Goal: Complete application form

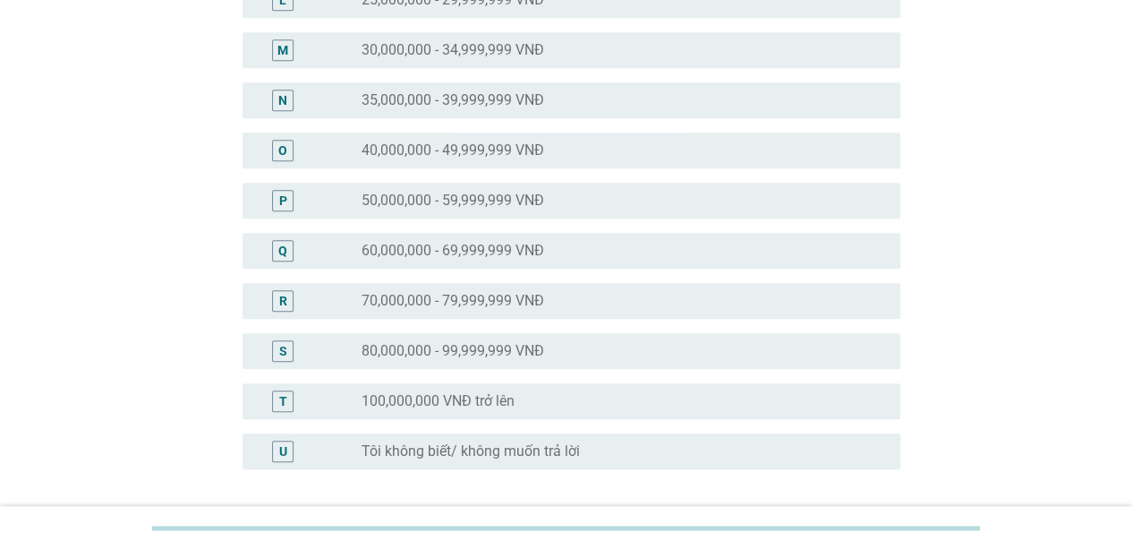
scroll to position [729, 0]
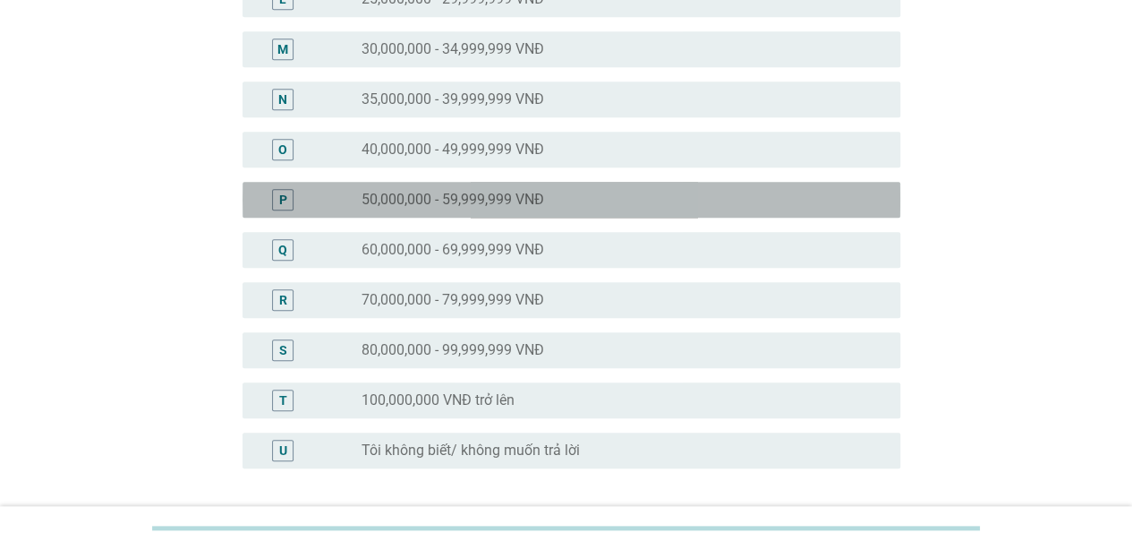
click at [709, 209] on div "P radio_button_unchecked 50,000,000 - 59,999,999 VNĐ" at bounding box center [572, 200] width 658 height 36
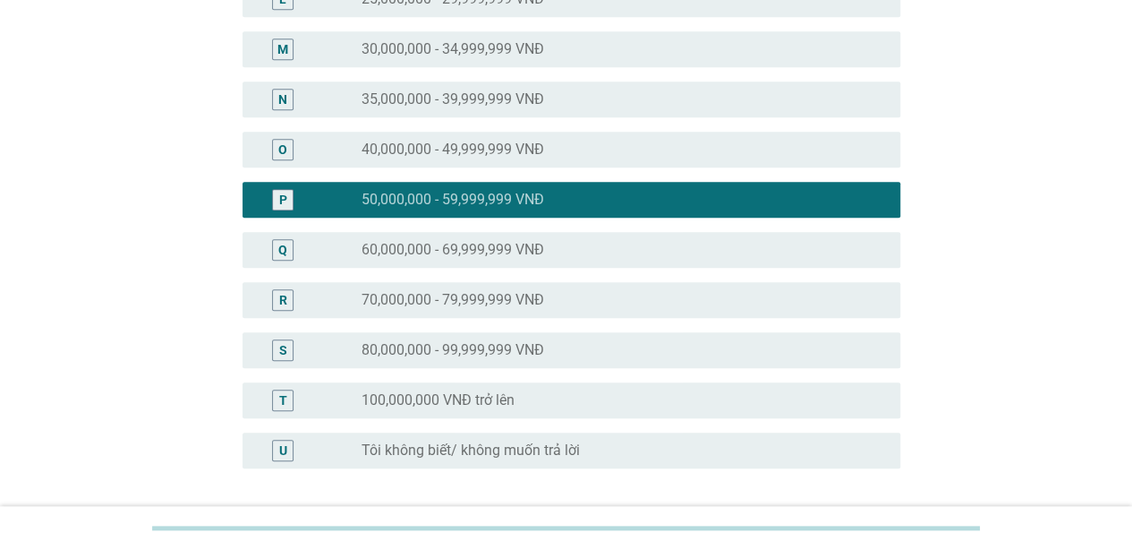
scroll to position [877, 0]
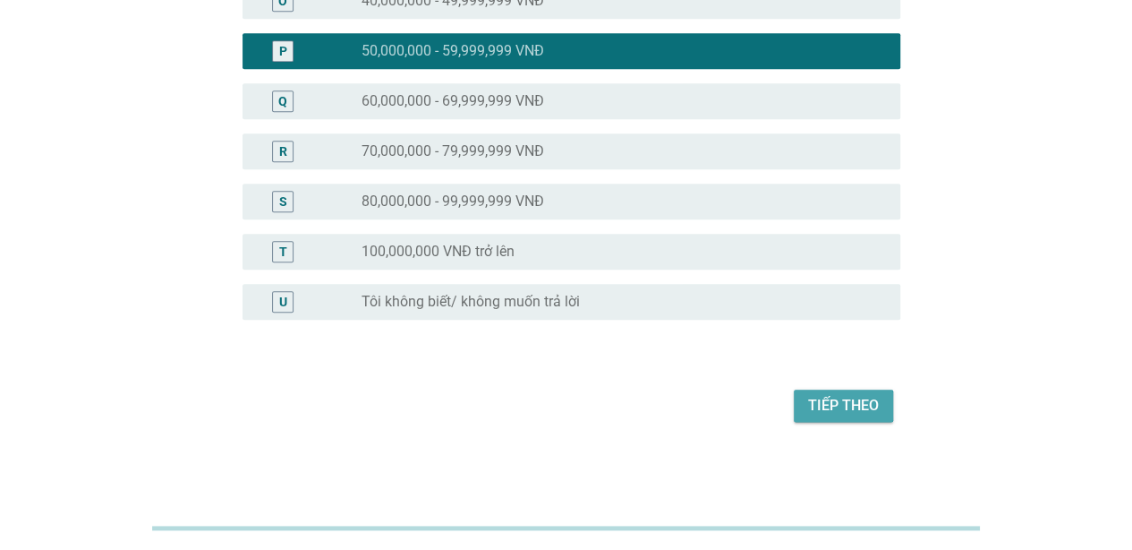
click at [820, 412] on div "Tiếp theo" at bounding box center [843, 405] width 71 height 21
click at [820, 412] on div "Tiếp theo" at bounding box center [566, 405] width 669 height 43
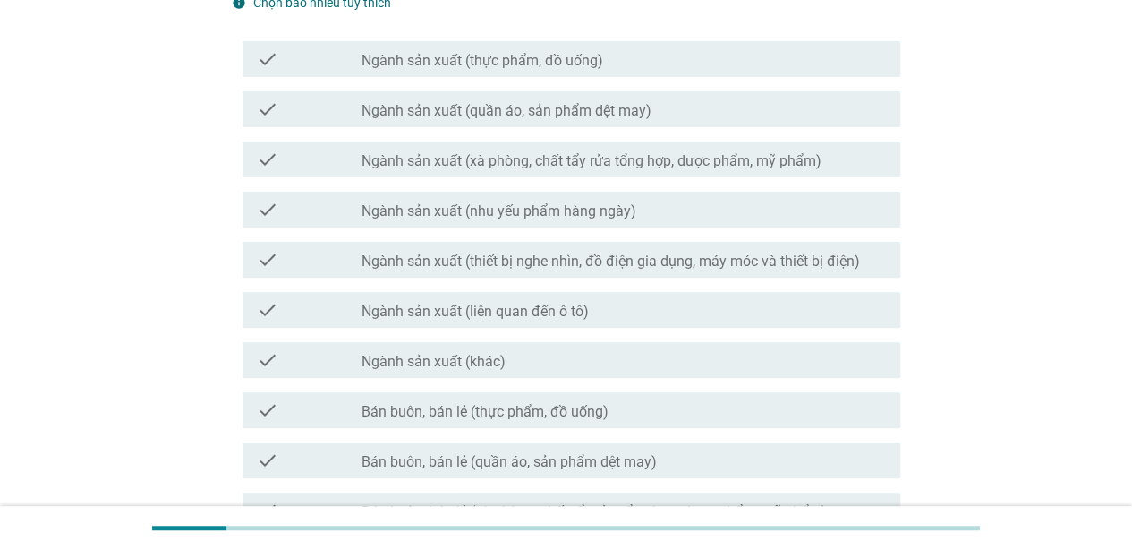
scroll to position [238, 0]
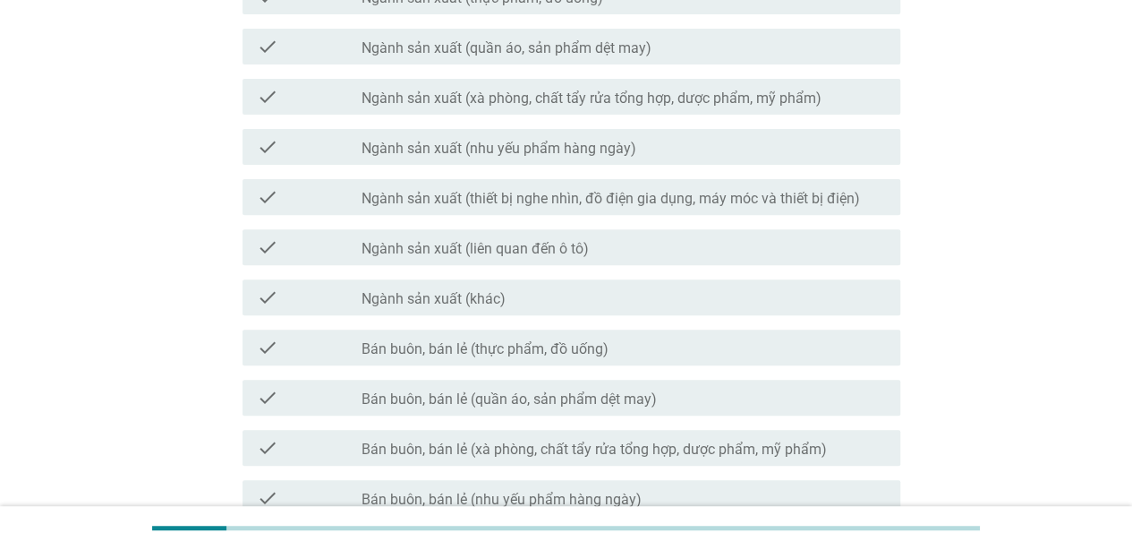
click at [743, 394] on div "check_box_outline_blank Bán buôn, bán lẻ (quần áo, sản phẩm dệt may)" at bounding box center [624, 397] width 525 height 21
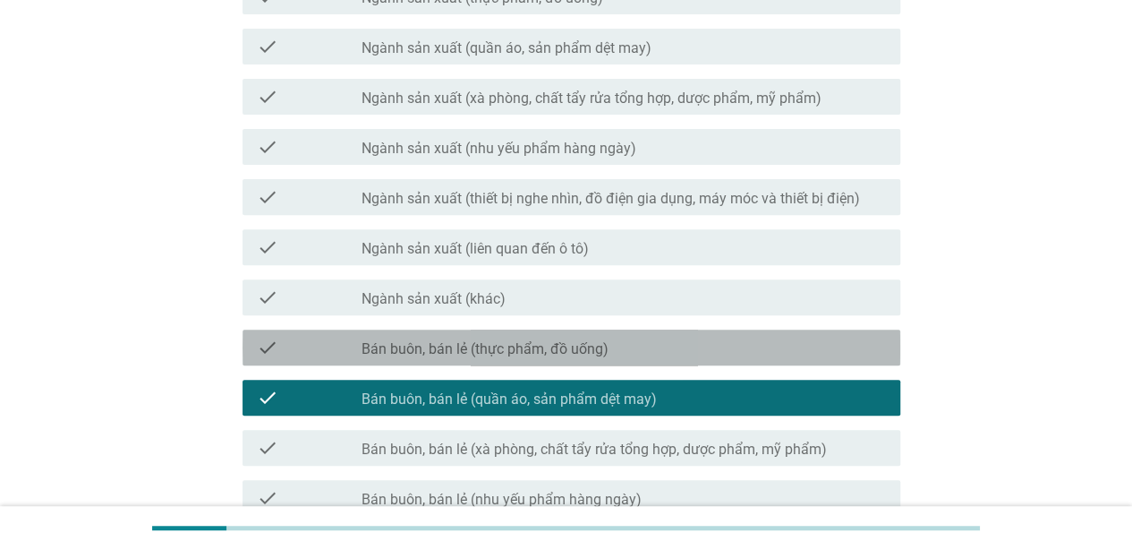
click at [755, 349] on div "check_box_outline_blank Bán buôn, bán lẻ (thực phẩm, đồ uống)" at bounding box center [624, 347] width 525 height 21
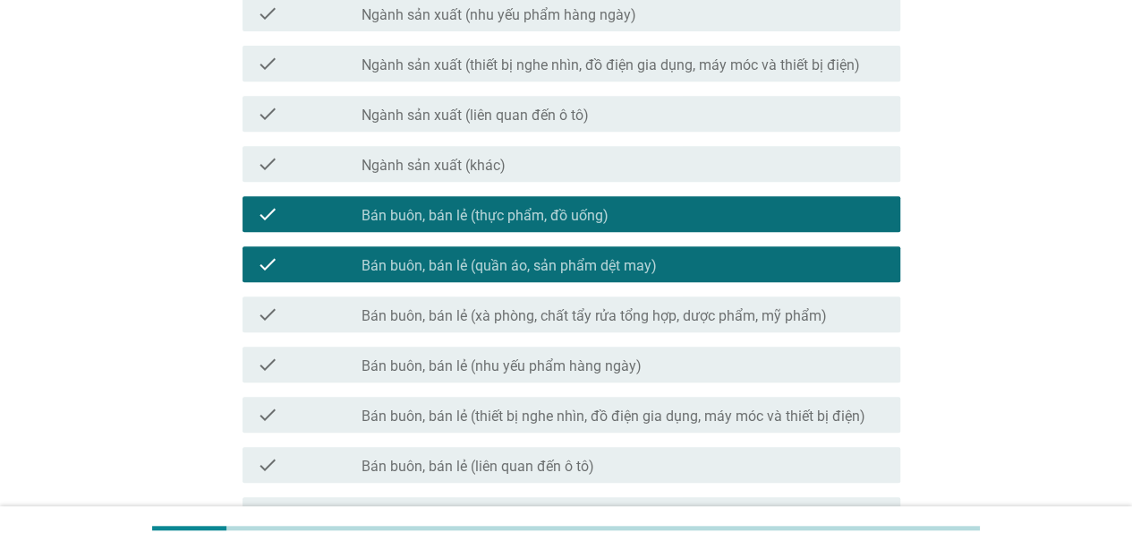
scroll to position [372, 0]
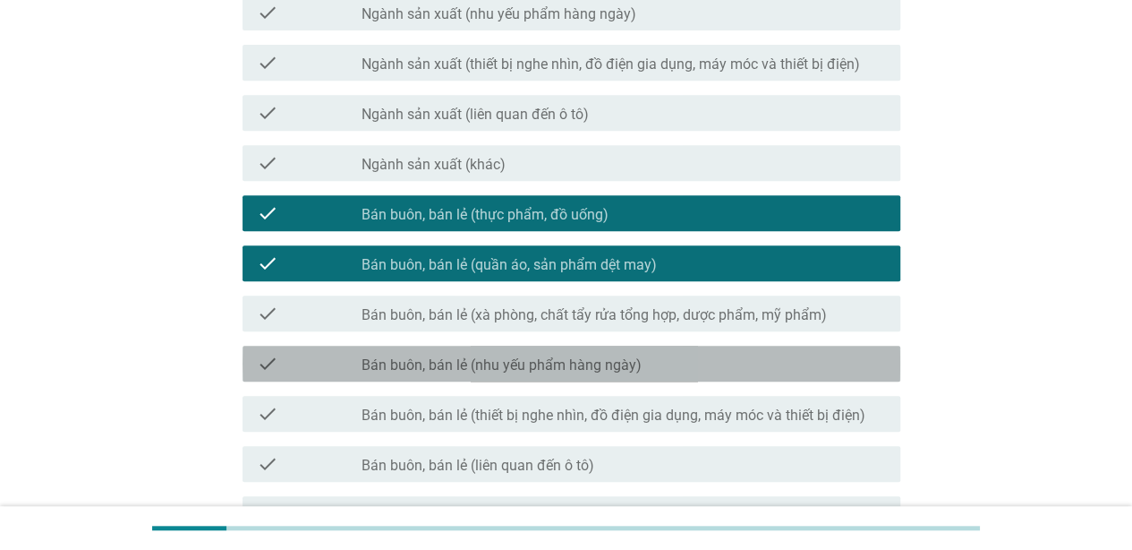
click at [738, 364] on div "check_box_outline_blank Bán buôn, bán lẻ (nhu yếu phẩm hàng ngày)" at bounding box center [624, 363] width 525 height 21
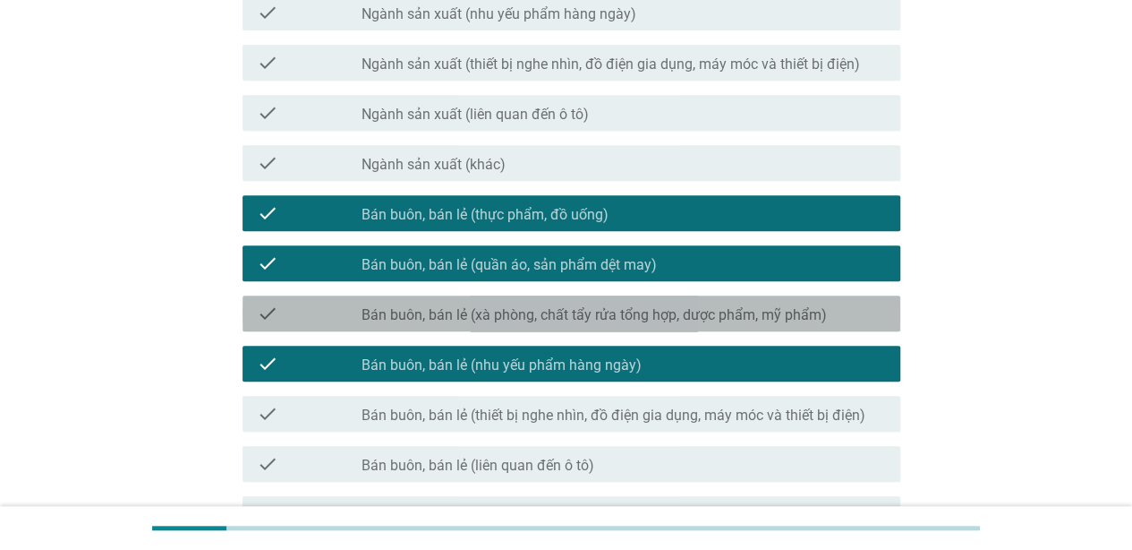
click at [771, 296] on div "check check_box_outline_blank Bán buôn, bán lẻ (xà phòng, chất tẩy rửa tổng hợp…" at bounding box center [572, 313] width 658 height 36
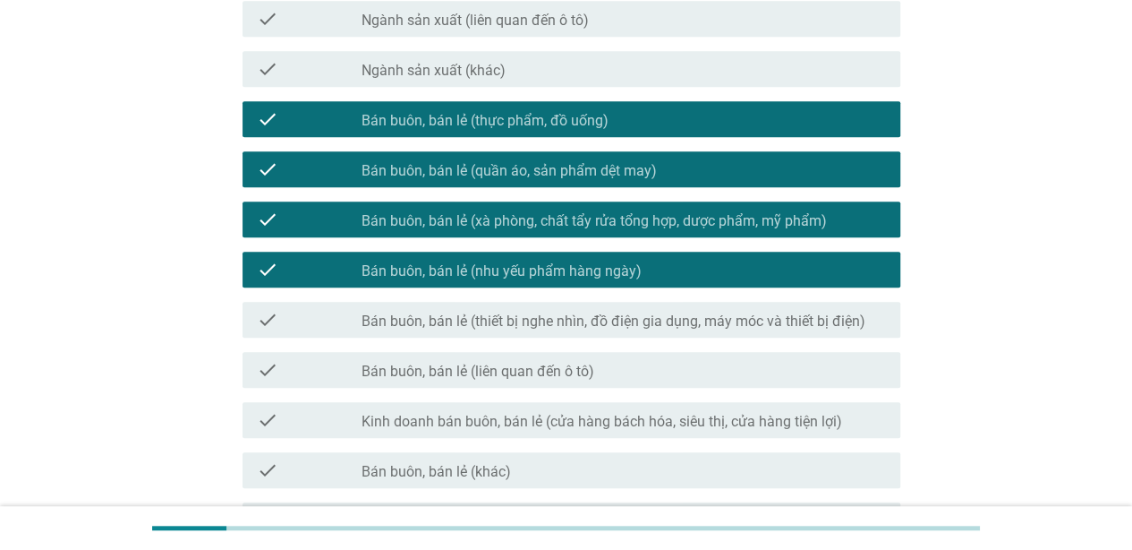
scroll to position [467, 0]
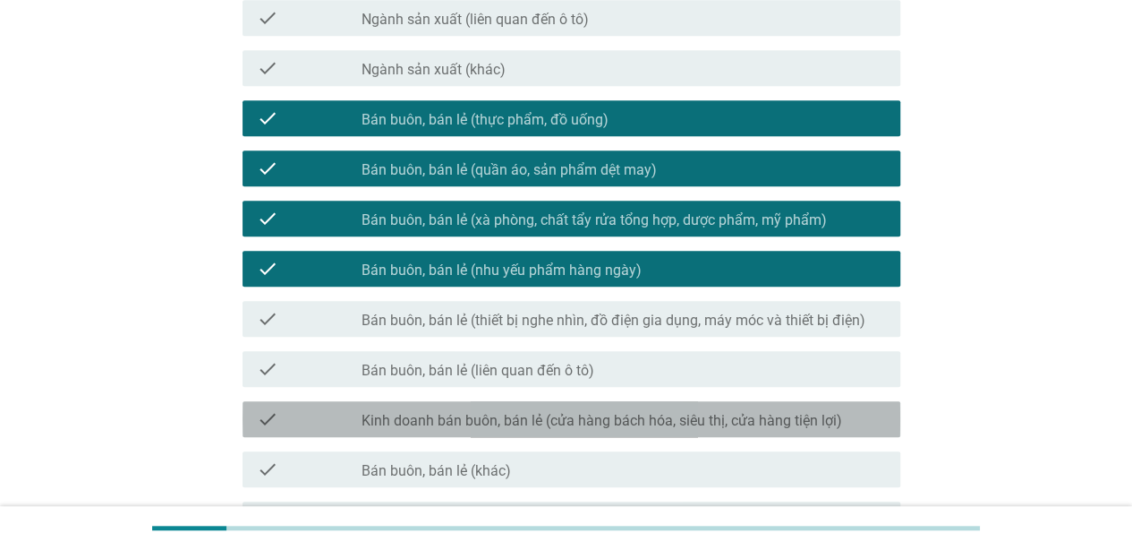
click at [715, 422] on label "Kinh doanh bán buôn, bán lẻ (cửa hàng bách hóa, siêu thị, cửa hàng tiện lợi)" at bounding box center [602, 421] width 481 height 18
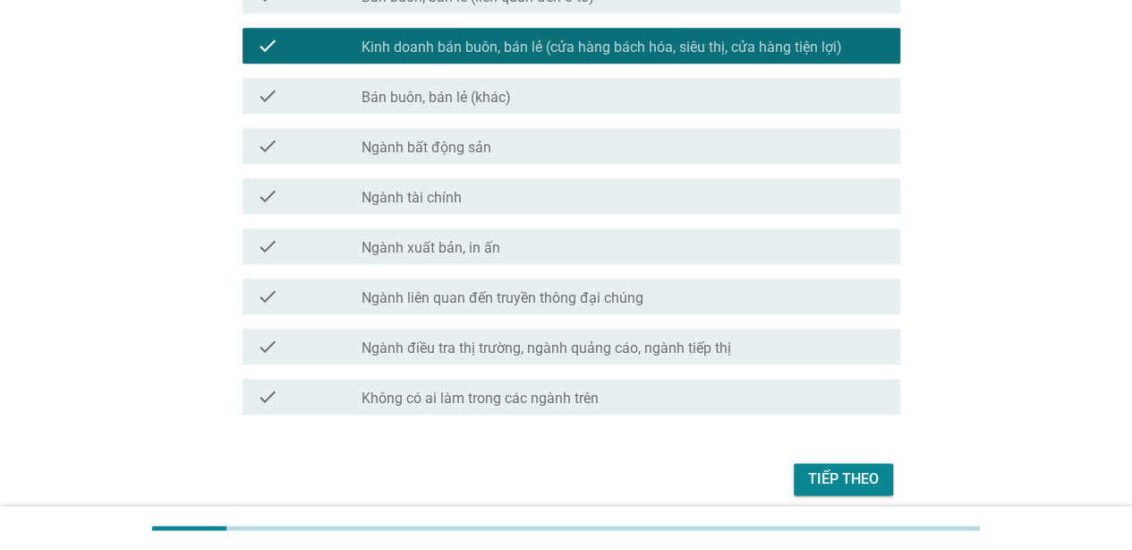
scroll to position [914, 0]
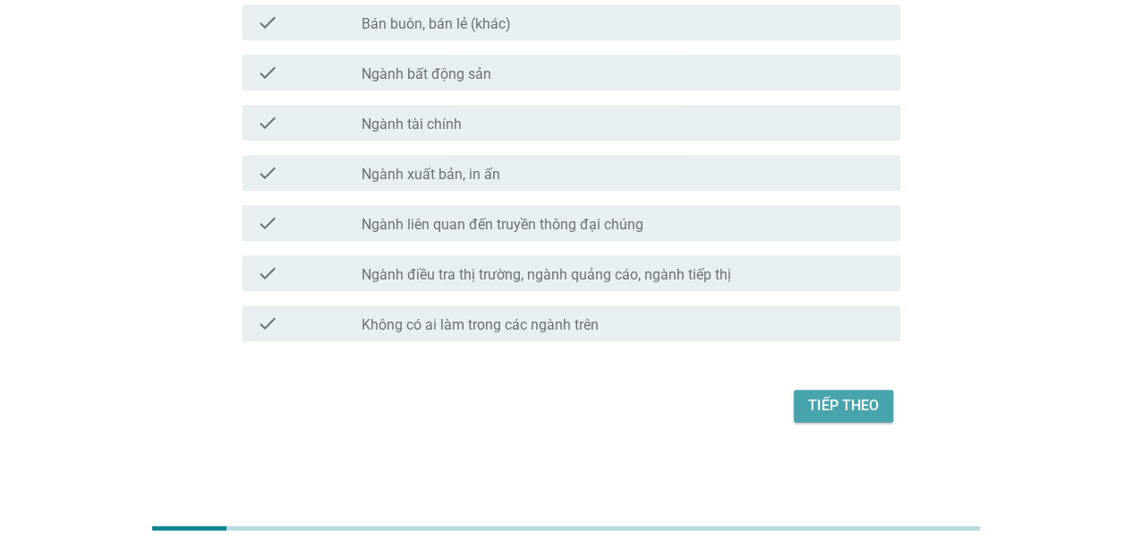
click at [832, 395] on div "Tiếp theo" at bounding box center [843, 405] width 71 height 21
